Goal: Task Accomplishment & Management: Use online tool/utility

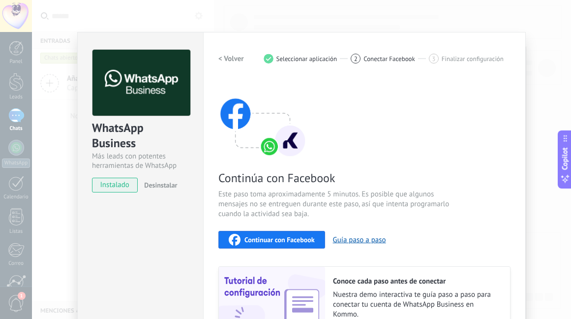
click at [316, 231] on button "Continuar con Facebook" at bounding box center [271, 240] width 107 height 18
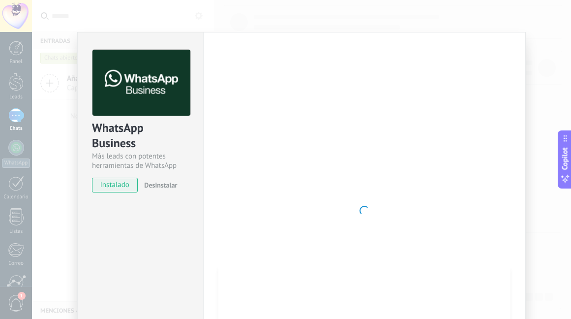
scroll to position [1, 0]
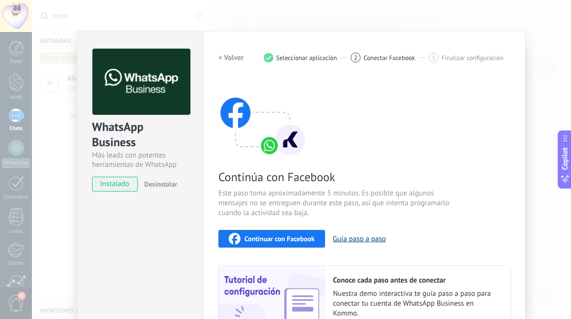
click at [357, 242] on button "Guía paso a paso" at bounding box center [359, 238] width 53 height 9
click at [362, 241] on button "Guía paso a paso" at bounding box center [359, 238] width 53 height 9
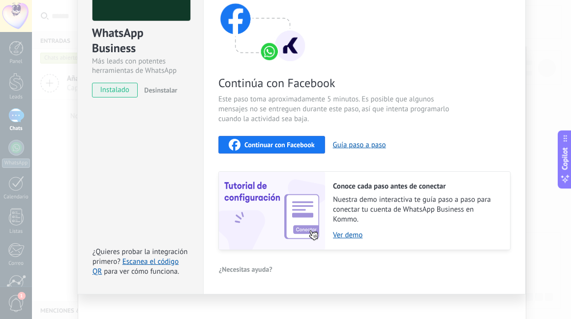
scroll to position [94, 0]
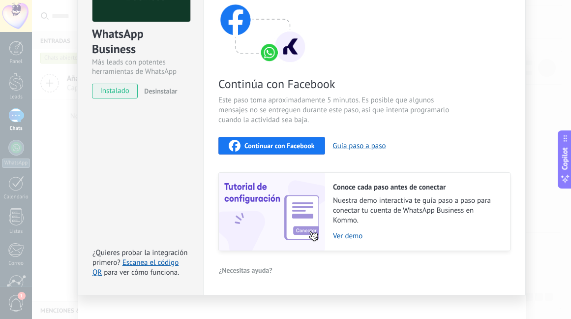
click at [287, 148] on span "Continuar con Facebook" at bounding box center [279, 145] width 70 height 7
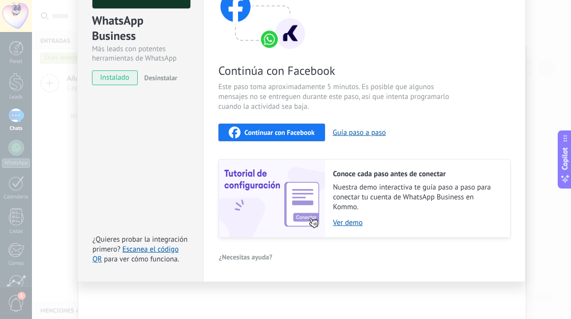
scroll to position [107, 0]
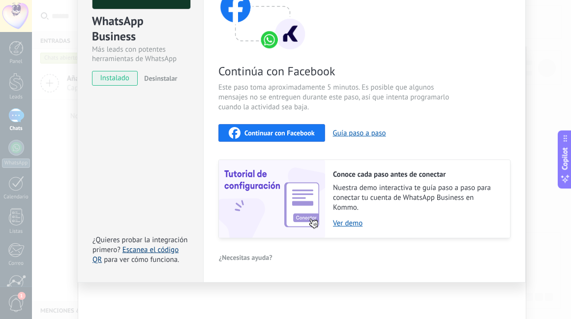
click at [157, 251] on link "Escanea el código QR" at bounding box center [135, 254] width 86 height 19
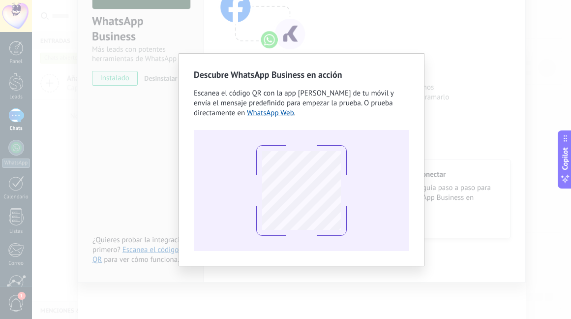
click at [495, 37] on div "Descubre WhatsApp Business en acción Escanea el código QR con la app [PERSON_NA…" at bounding box center [301, 159] width 539 height 319
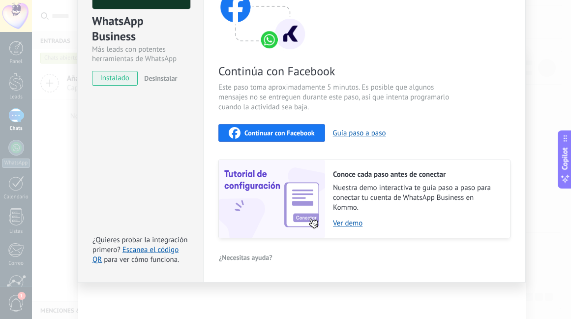
click at [59, 89] on div "WhatsApp Business Más leads con potentes herramientas de WhatsApp instalado Des…" at bounding box center [301, 159] width 539 height 319
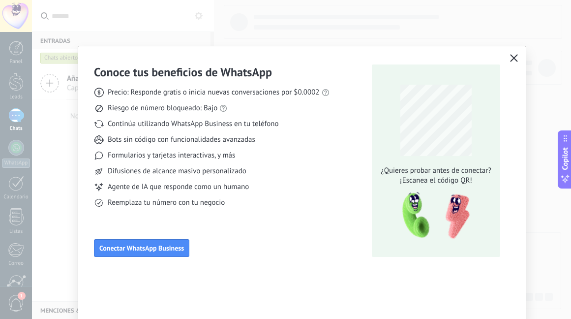
scroll to position [0, 0]
click at [516, 58] on icon "button" at bounding box center [514, 58] width 8 height 8
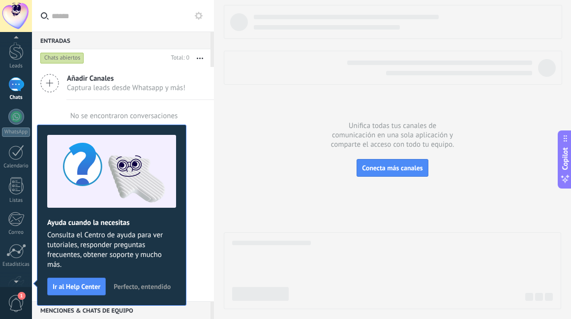
scroll to position [44, 0]
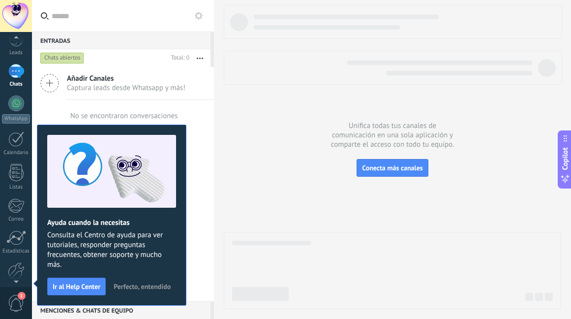
click at [15, 305] on span "1" at bounding box center [16, 303] width 17 height 17
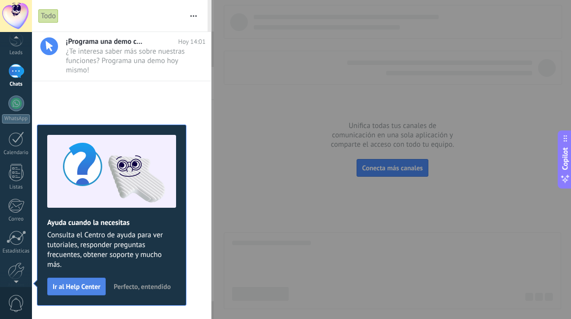
click at [89, 288] on span "Ir al Help Center" at bounding box center [77, 286] width 48 height 7
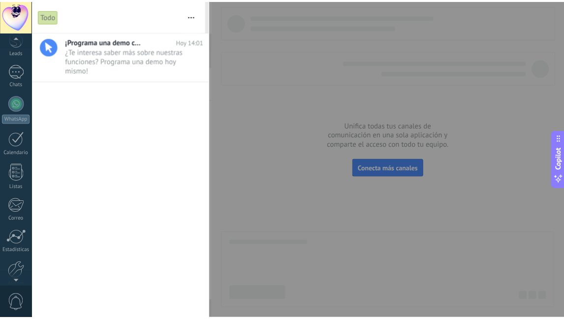
scroll to position [90, 0]
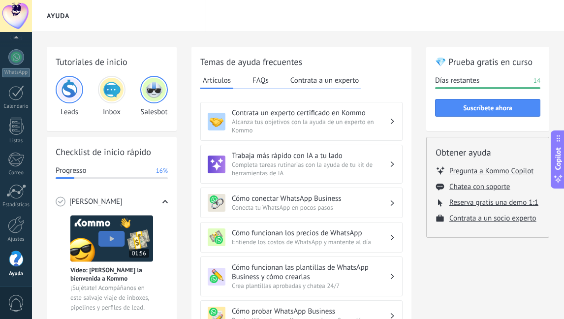
click at [347, 203] on span "Conecta tu WhatsApp en pocos pasos" at bounding box center [310, 207] width 157 height 8
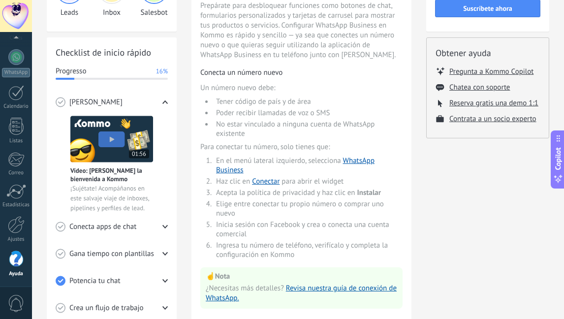
scroll to position [101, 0]
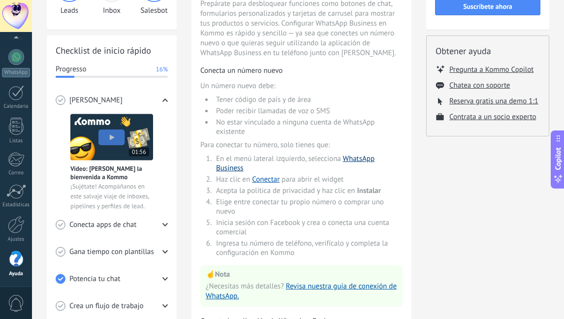
click at [356, 159] on link "WhatsApp Business" at bounding box center [295, 163] width 158 height 19
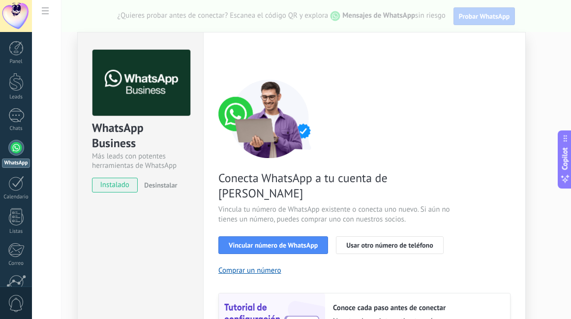
scroll to position [37, 0]
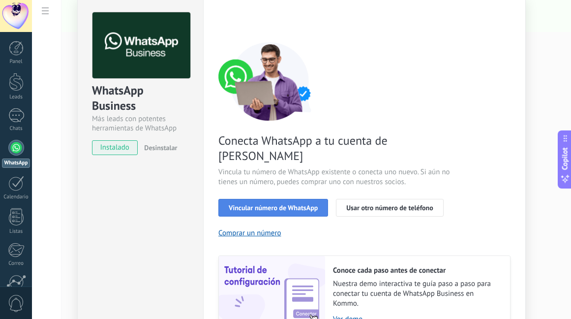
click at [302, 204] on span "Vincular número de WhatsApp" at bounding box center [273, 207] width 89 height 7
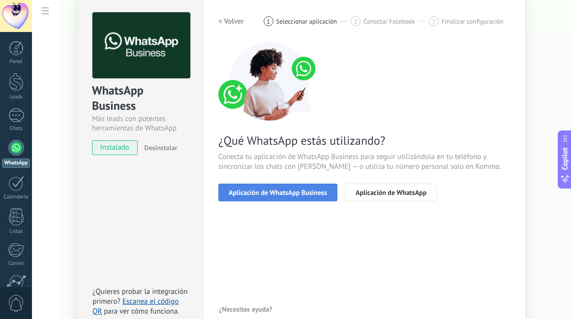
click at [310, 189] on span "Aplicación de WhatsApp Business" at bounding box center [278, 192] width 98 height 7
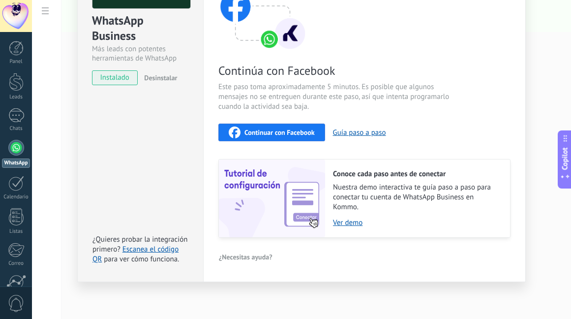
scroll to position [107, 0]
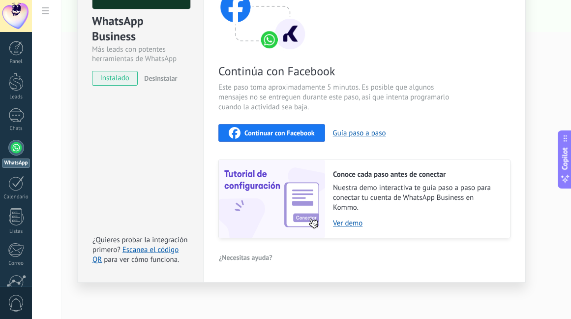
click at [309, 133] on span "Continuar con Facebook" at bounding box center [279, 132] width 70 height 7
